Goal: Transaction & Acquisition: Purchase product/service

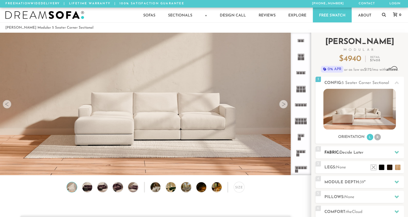
scroll to position [5991, 404]
click at [398, 151] on icon at bounding box center [396, 152] width 4 height 3
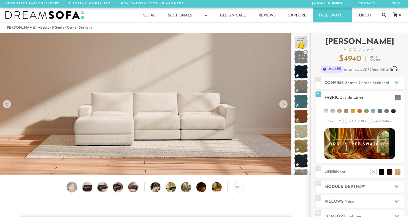
click at [358, 121] on span "Pet/Kid Use x" at bounding box center [357, 121] width 24 height 6
click at [381, 121] on span "Cleanable x" at bounding box center [384, 121] width 23 height 6
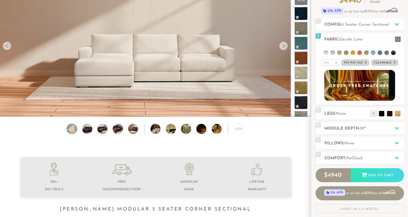
scroll to position [55, 0]
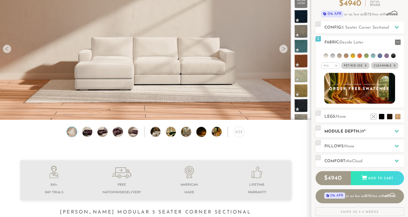
click at [396, 130] on icon at bounding box center [396, 131] width 4 height 3
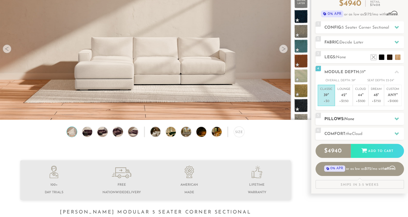
click at [397, 117] on icon at bounding box center [396, 118] width 4 height 4
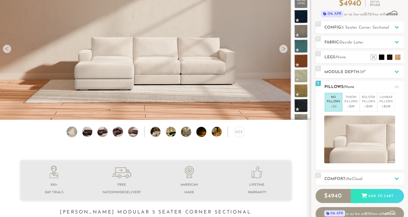
click at [396, 87] on icon at bounding box center [396, 86] width 4 height 3
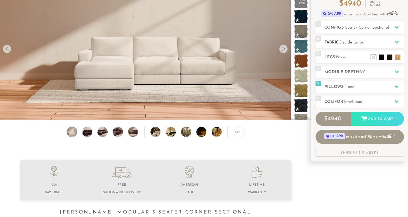
click at [397, 40] on icon at bounding box center [396, 42] width 4 height 4
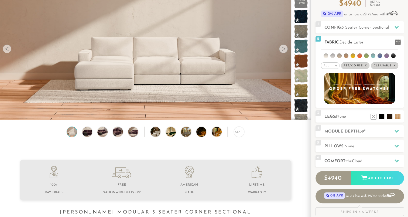
click at [345, 55] on li at bounding box center [346, 55] width 5 height 5
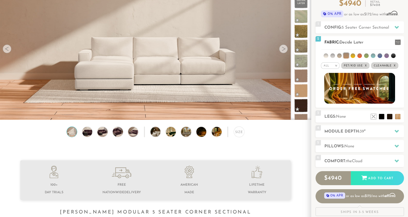
click at [345, 54] on li at bounding box center [345, 55] width 5 height 5
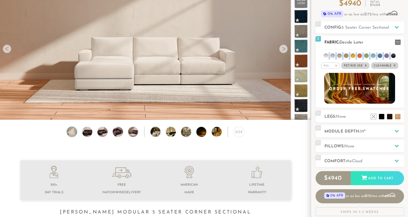
click at [345, 54] on li at bounding box center [346, 55] width 5 height 5
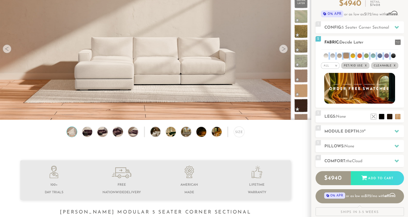
click at [345, 54] on li at bounding box center [345, 55] width 5 height 5
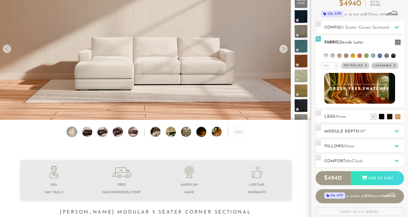
click at [345, 54] on li at bounding box center [346, 55] width 5 height 5
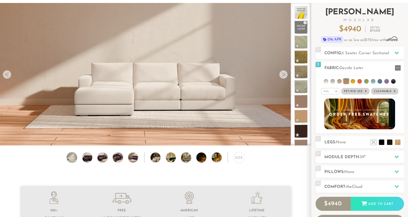
scroll to position [29, 0]
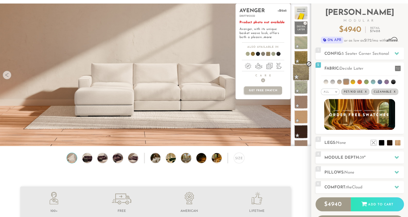
click at [303, 72] on span at bounding box center [301, 72] width 17 height 17
